Goal: Information Seeking & Learning: Compare options

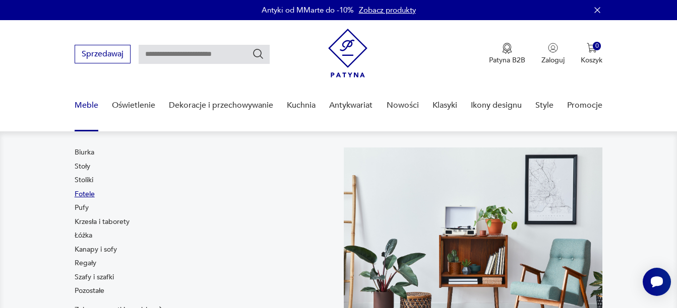
click at [80, 191] on link "Fotele" at bounding box center [85, 195] width 20 height 10
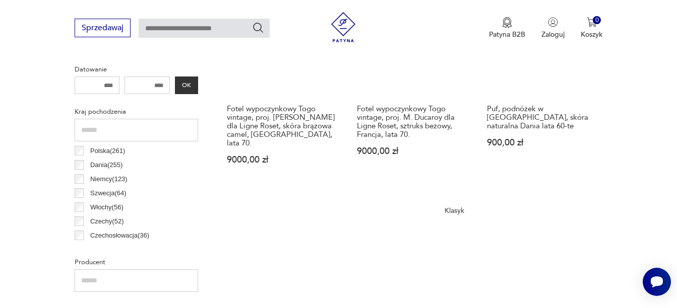
scroll to position [485, 0]
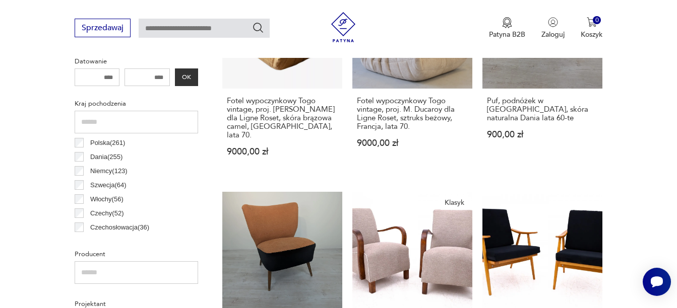
click at [154, 76] on input "number" at bounding box center [146, 78] width 45 height 18
type input "****"
click at [193, 78] on div "**** OK" at bounding box center [136, 78] width 123 height 18
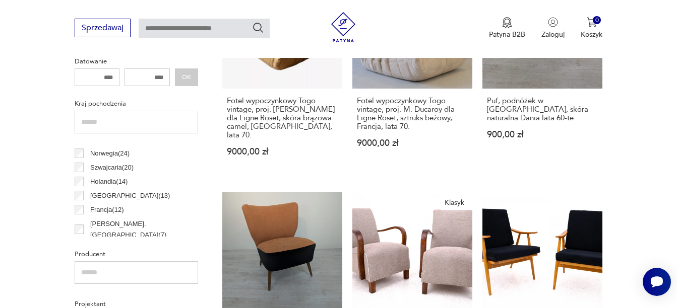
scroll to position [99, 0]
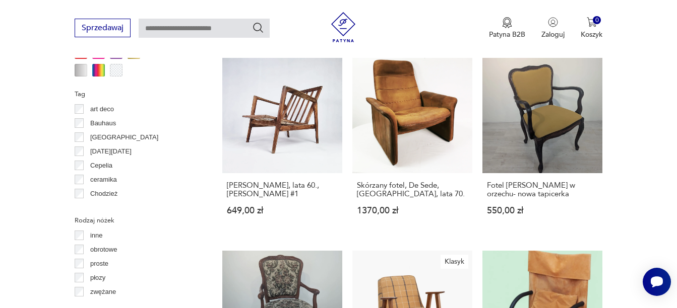
scroll to position [1049, 0]
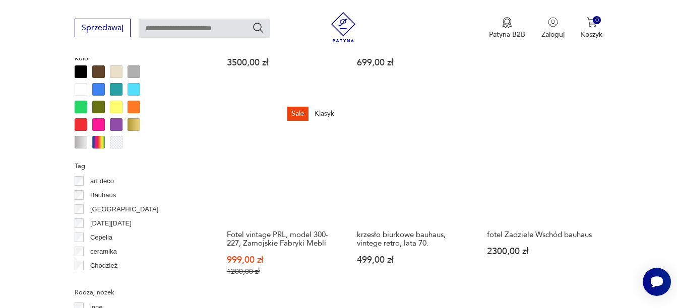
scroll to position [1015, 0]
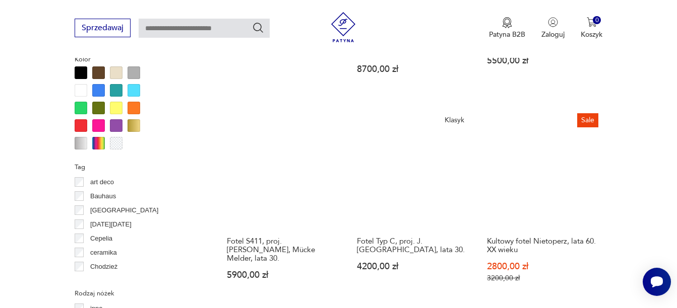
scroll to position [968, 0]
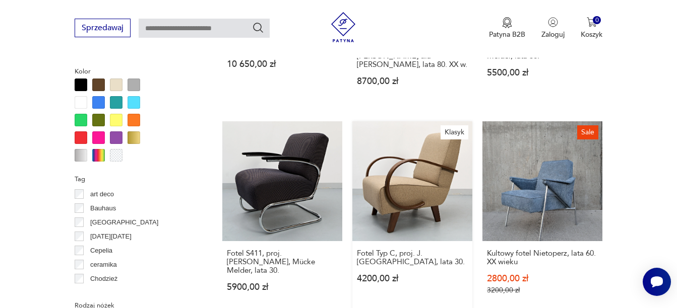
click at [383, 159] on link "Klasyk Fotel Typ C, proj. J. [GEOGRAPHIC_DATA], lata 30. 4200,00 zł" at bounding box center [412, 217] width 120 height 193
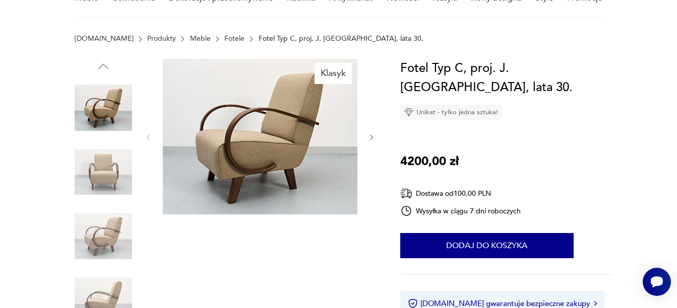
scroll to position [81, 0]
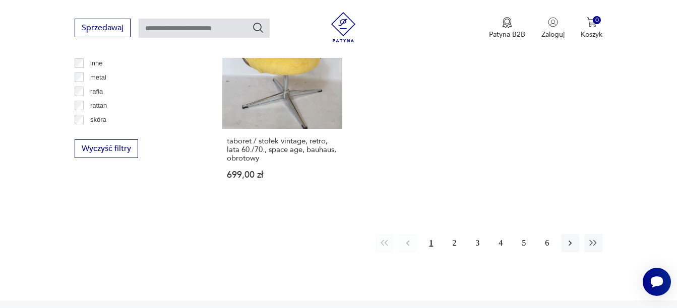
scroll to position [1513, 0]
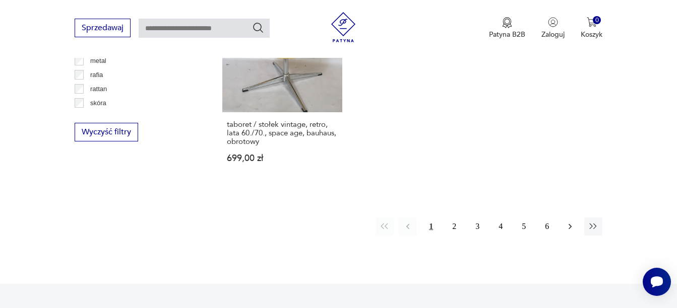
click at [570, 222] on icon "button" at bounding box center [570, 227] width 10 height 10
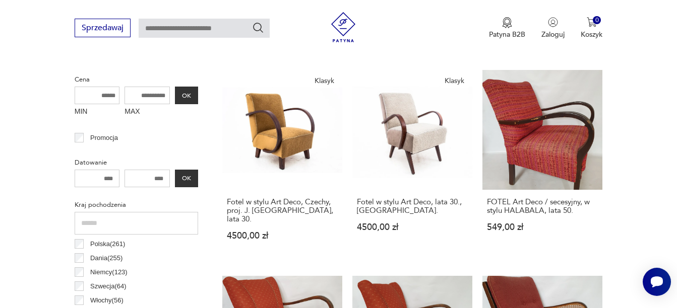
scroll to position [388, 0]
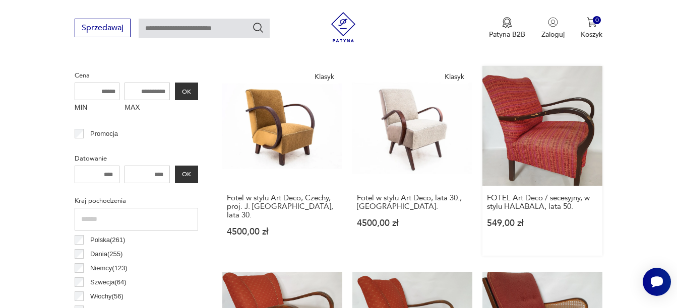
click at [533, 115] on link "FOTEL Art Deco / secesyjny, w stylu HALABALA, lata 50. 549,00 zł" at bounding box center [542, 161] width 120 height 190
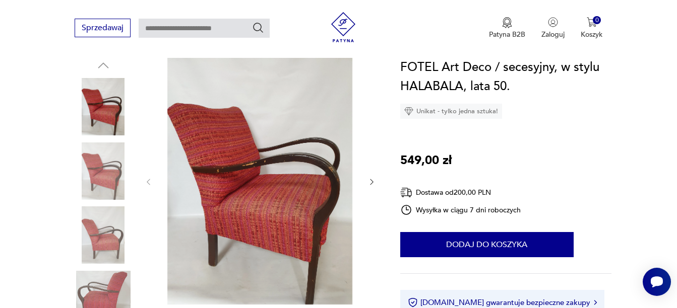
scroll to position [141, 0]
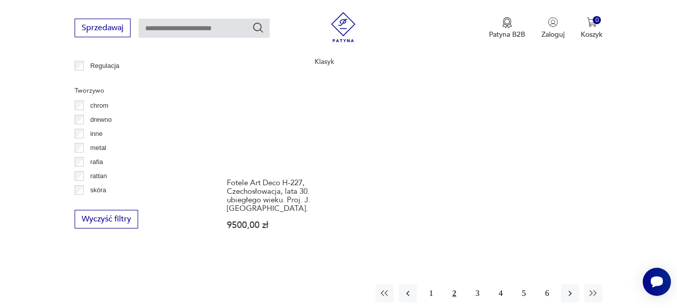
scroll to position [1454, 0]
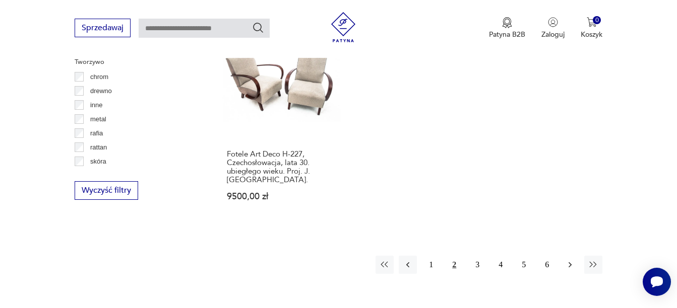
click at [569, 260] on icon "button" at bounding box center [570, 265] width 10 height 10
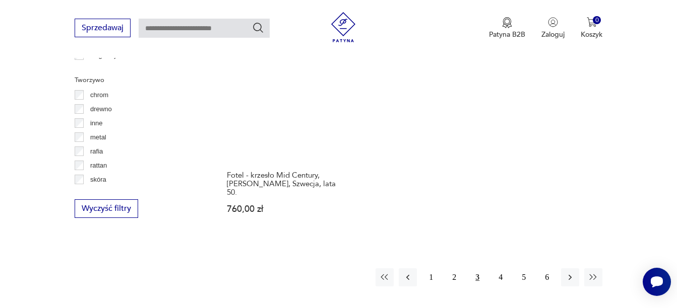
scroll to position [1440, 0]
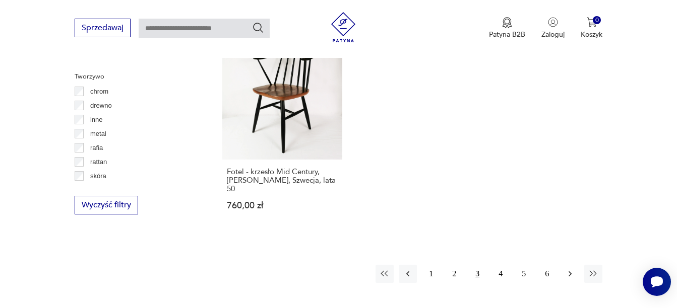
click at [569, 269] on icon "button" at bounding box center [570, 274] width 10 height 10
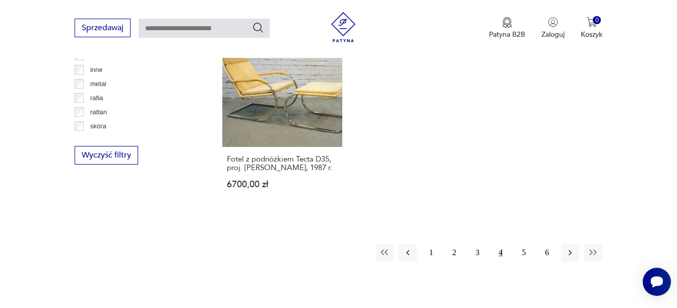
scroll to position [1504, 0]
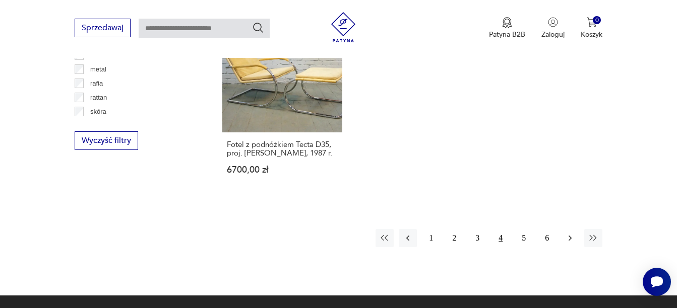
click at [571, 233] on icon "button" at bounding box center [570, 238] width 10 height 10
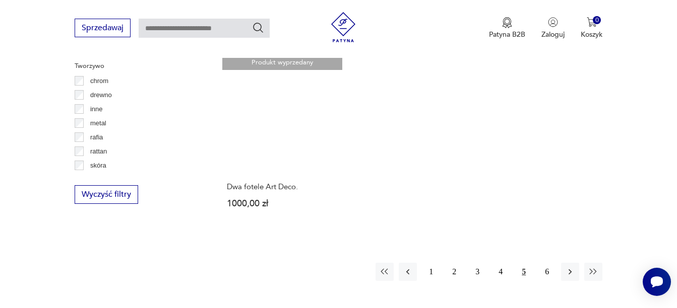
scroll to position [1454, 0]
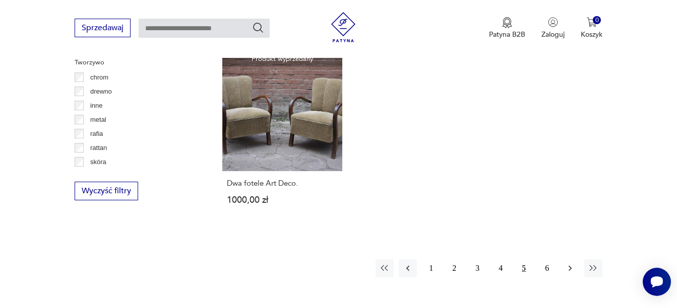
click at [570, 266] on icon "button" at bounding box center [570, 269] width 3 height 6
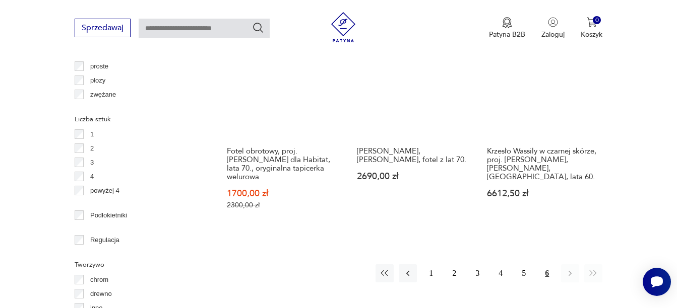
scroll to position [1272, 0]
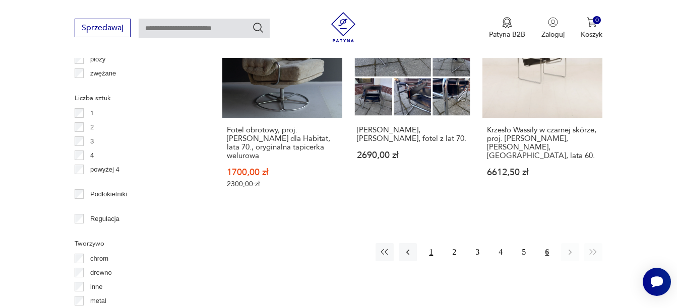
click at [434, 243] on button "1" at bounding box center [431, 252] width 18 height 18
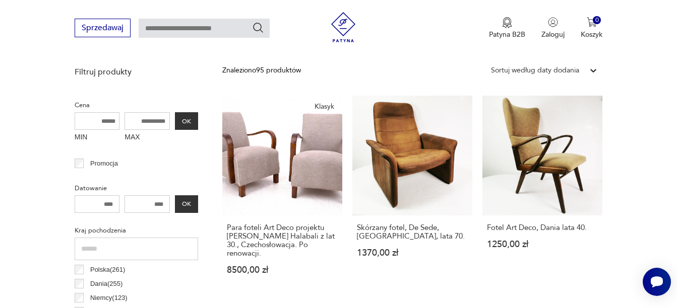
scroll to position [366, 0]
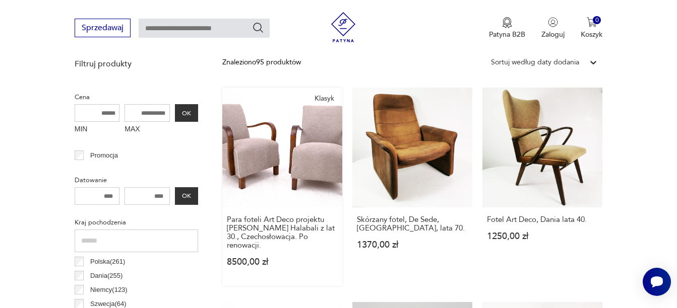
click at [313, 163] on link "Klasyk Para foteli Art Deco projektu [PERSON_NAME] Halabali z lat 30., Czechosł…" at bounding box center [282, 187] width 120 height 199
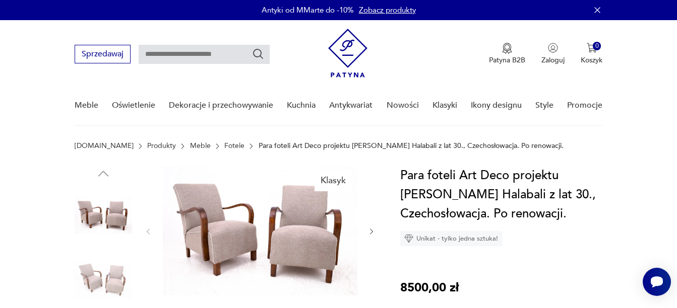
scroll to position [362, 0]
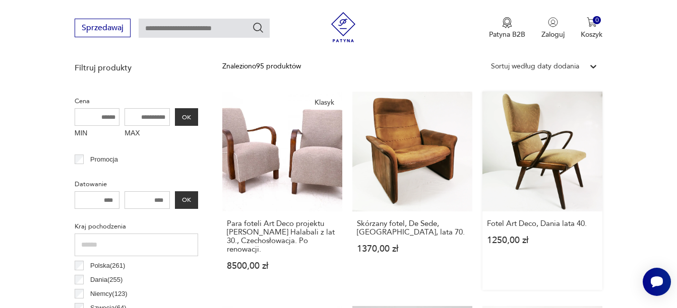
click at [532, 141] on link "Fotel Art Deco, Dania lata 40. 1250,00 zł" at bounding box center [542, 191] width 120 height 199
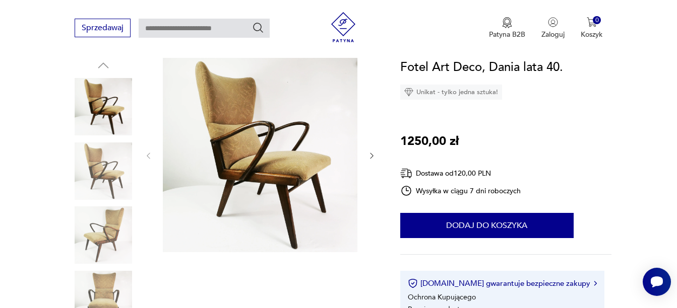
scroll to position [135, 0]
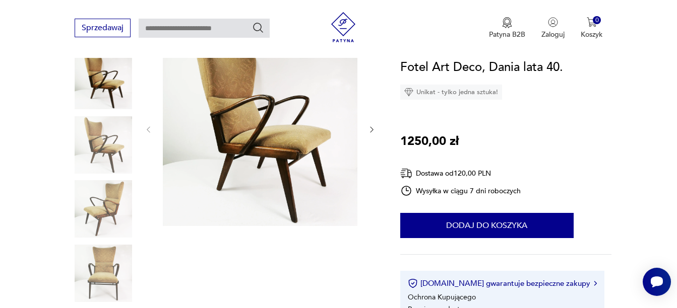
click at [114, 260] on img at bounding box center [103, 273] width 57 height 57
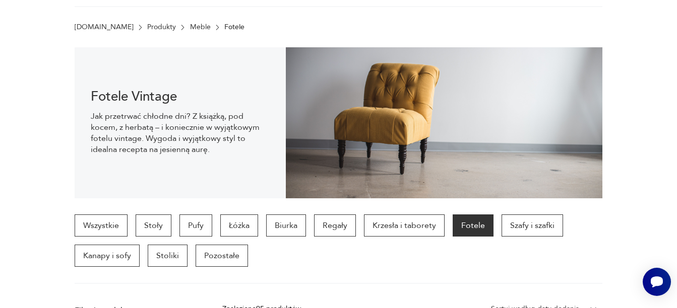
scroll to position [136, 0]
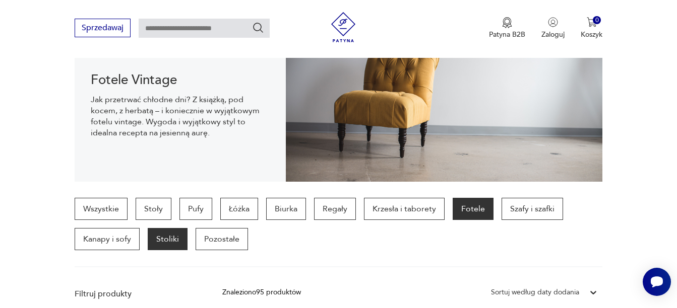
click at [165, 246] on p "Stoliki" at bounding box center [168, 239] width 40 height 22
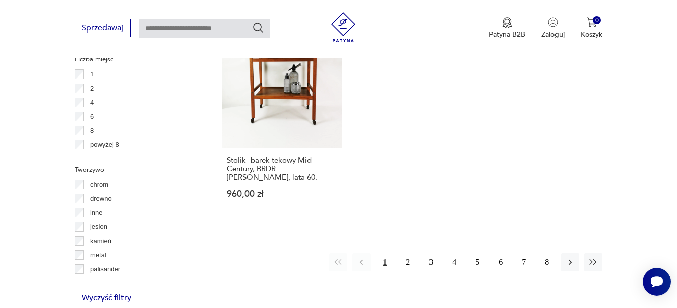
scroll to position [1495, 0]
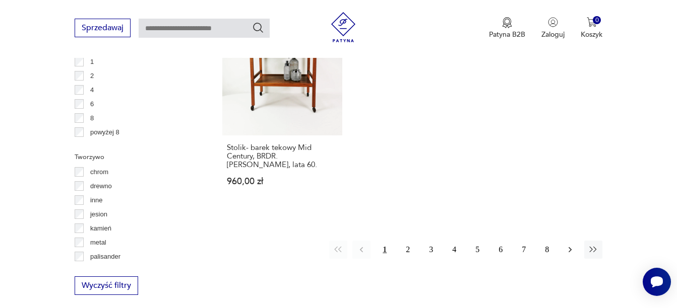
click at [570, 245] on icon "button" at bounding box center [570, 250] width 10 height 10
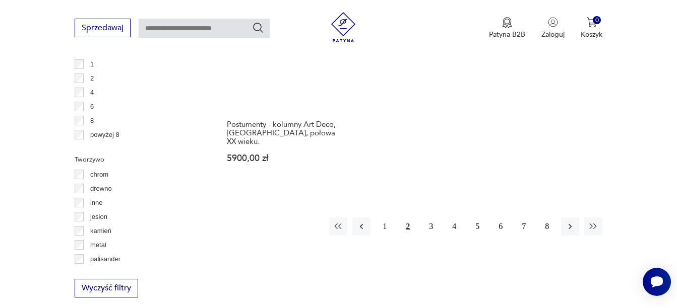
scroll to position [1497, 0]
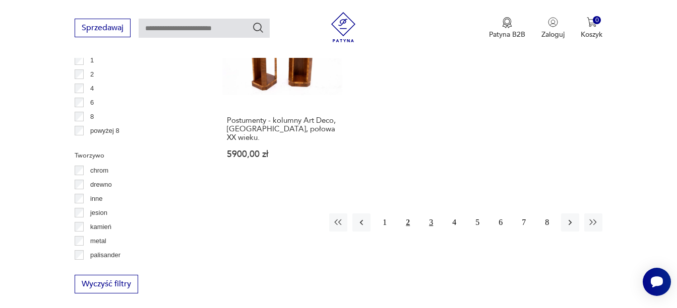
click at [431, 214] on button "3" at bounding box center [431, 223] width 18 height 18
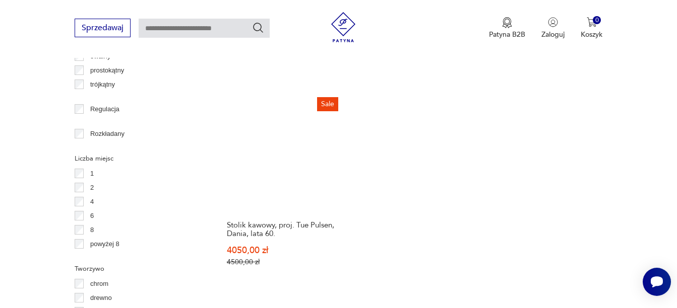
scroll to position [1455, 0]
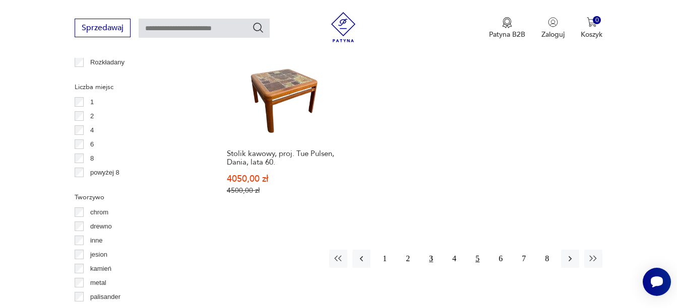
click at [480, 250] on button "5" at bounding box center [477, 259] width 18 height 18
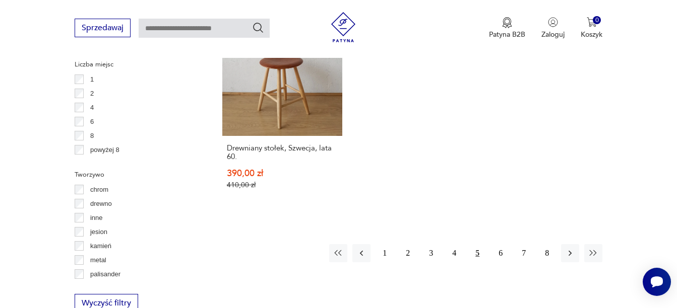
scroll to position [1481, 0]
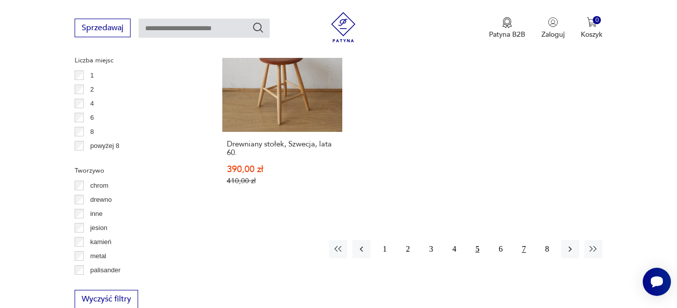
click at [523, 240] on button "7" at bounding box center [524, 249] width 18 height 18
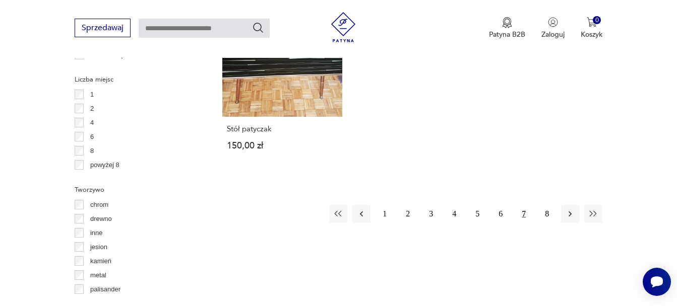
scroll to position [1474, 0]
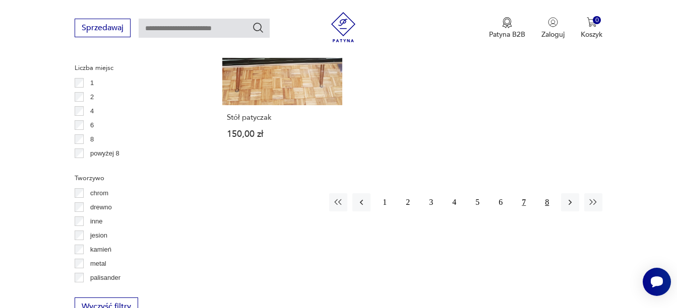
click at [548, 194] on button "8" at bounding box center [547, 203] width 18 height 18
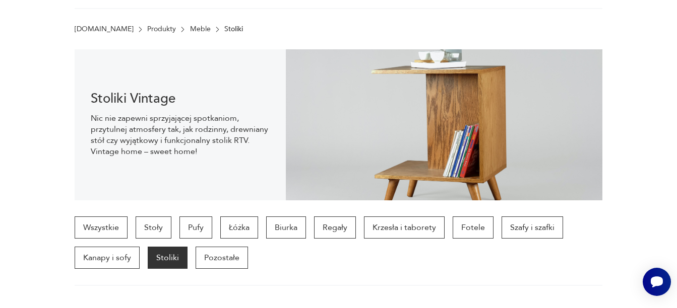
scroll to position [45, 0]
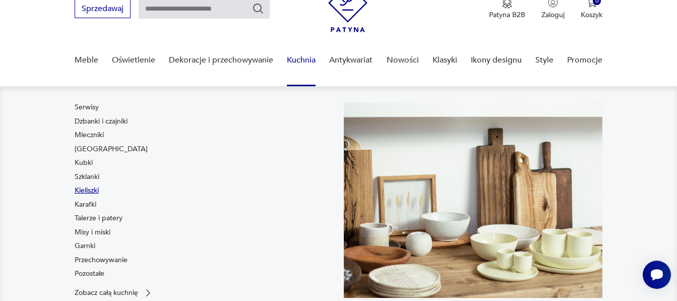
click at [88, 189] on link "Kieliszki" at bounding box center [87, 190] width 24 height 10
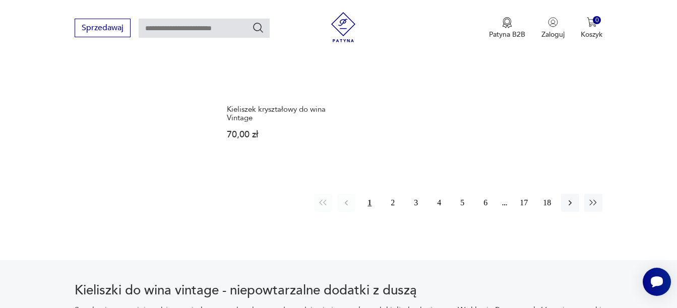
scroll to position [1460, 0]
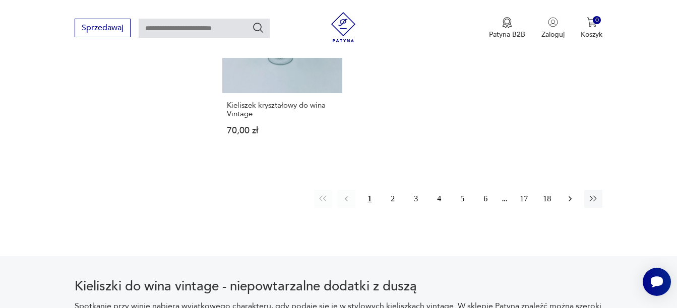
click at [569, 196] on icon "button" at bounding box center [570, 199] width 10 height 10
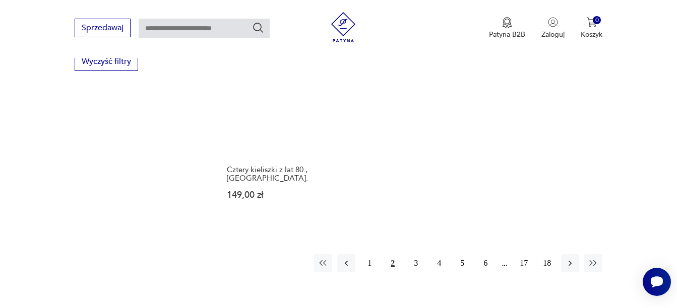
scroll to position [1399, 0]
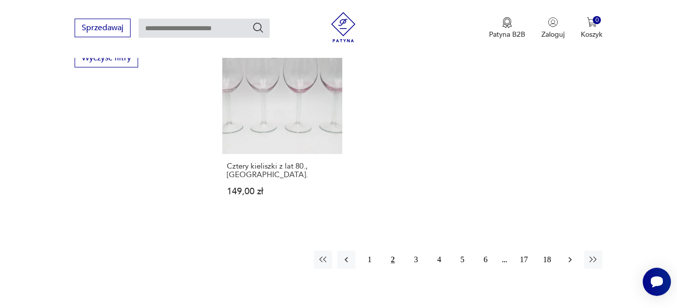
click at [572, 255] on icon "button" at bounding box center [570, 260] width 10 height 10
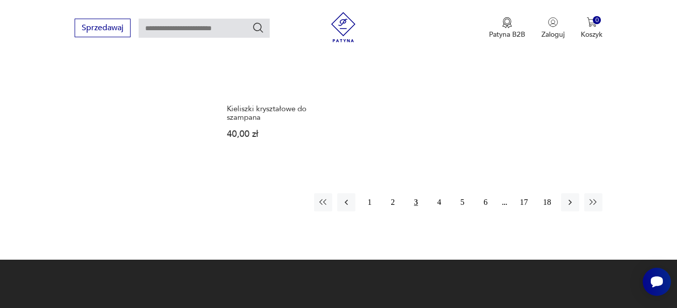
scroll to position [1469, 0]
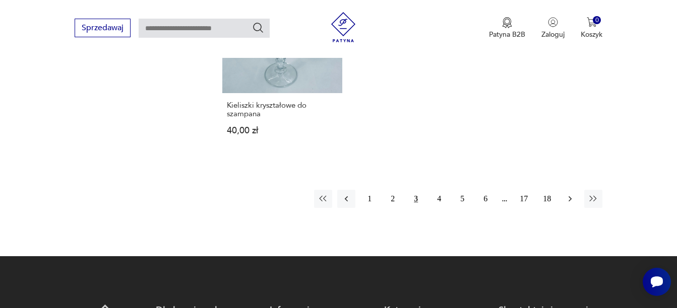
click at [575, 198] on icon "button" at bounding box center [570, 199] width 10 height 10
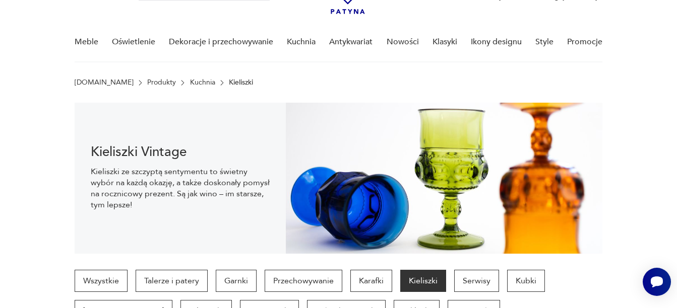
scroll to position [49, 0]
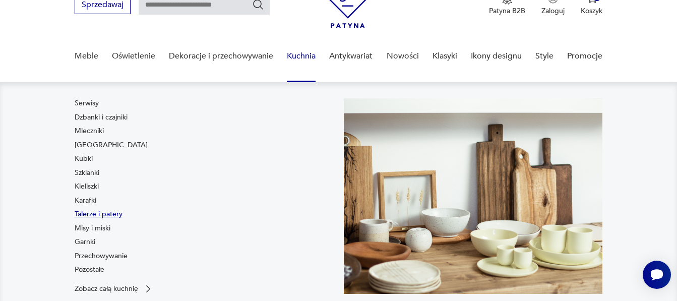
click at [102, 211] on link "Talerze i patery" at bounding box center [99, 214] width 48 height 10
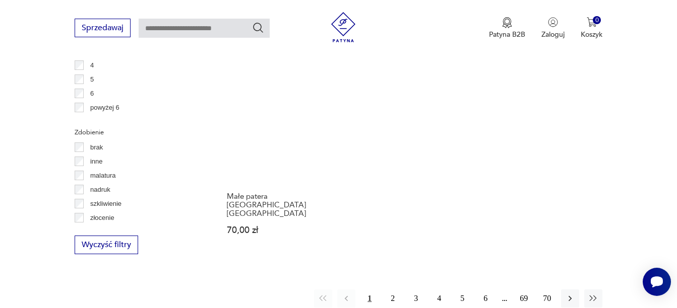
scroll to position [1417, 0]
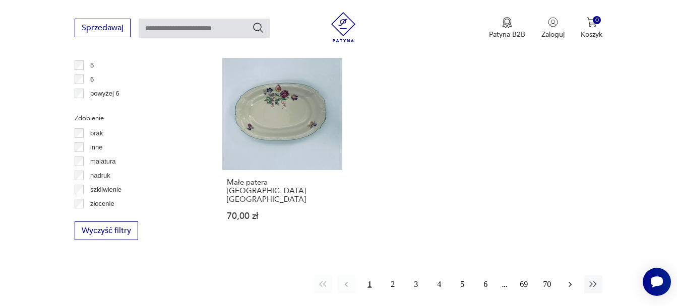
click at [571, 280] on icon "button" at bounding box center [570, 285] width 10 height 10
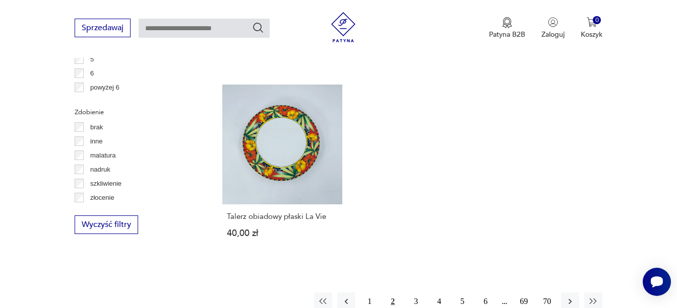
scroll to position [1442, 0]
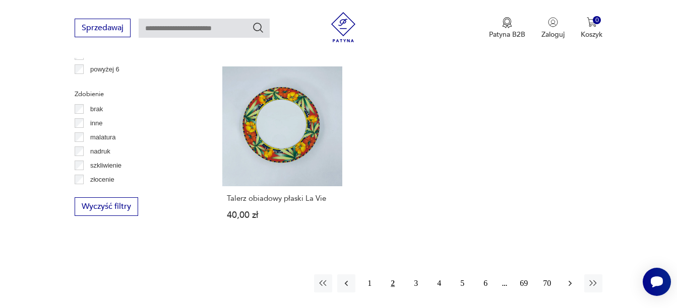
click at [573, 279] on icon "button" at bounding box center [570, 284] width 10 height 10
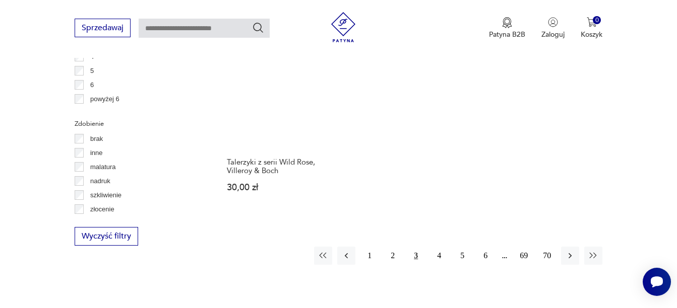
scroll to position [1437, 0]
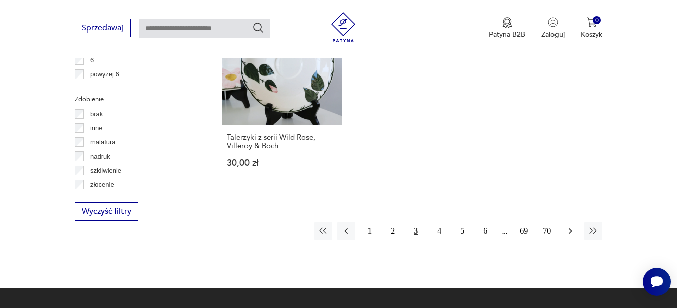
click at [569, 228] on icon "button" at bounding box center [570, 231] width 10 height 10
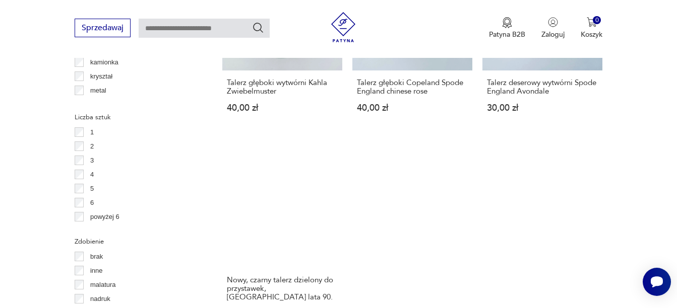
scroll to position [1429, 0]
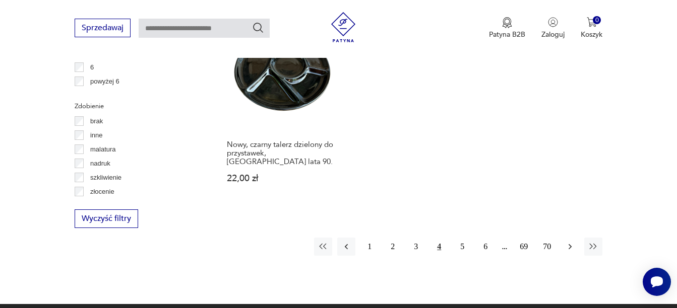
click at [570, 242] on icon "button" at bounding box center [570, 247] width 10 height 10
click at [568, 242] on icon "button" at bounding box center [570, 247] width 10 height 10
